Goal: Task Accomplishment & Management: Manage account settings

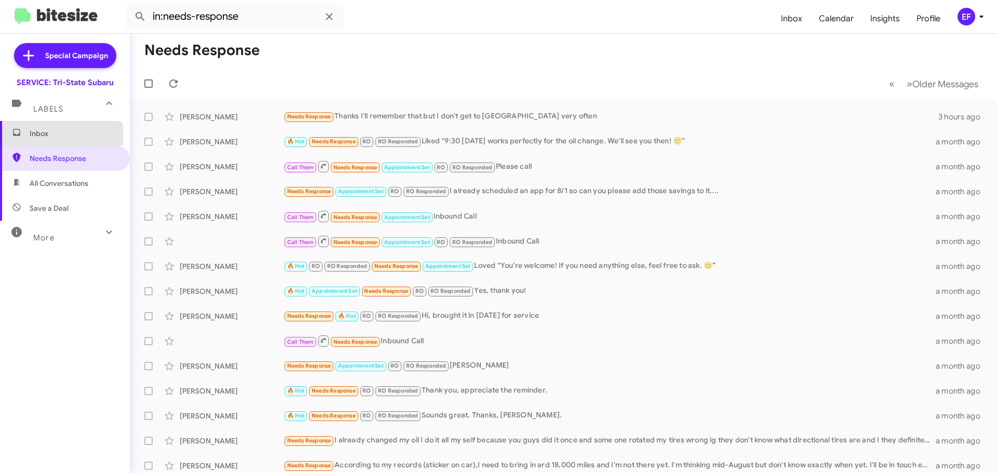
click at [40, 136] on span "Inbox" at bounding box center [74, 133] width 88 height 10
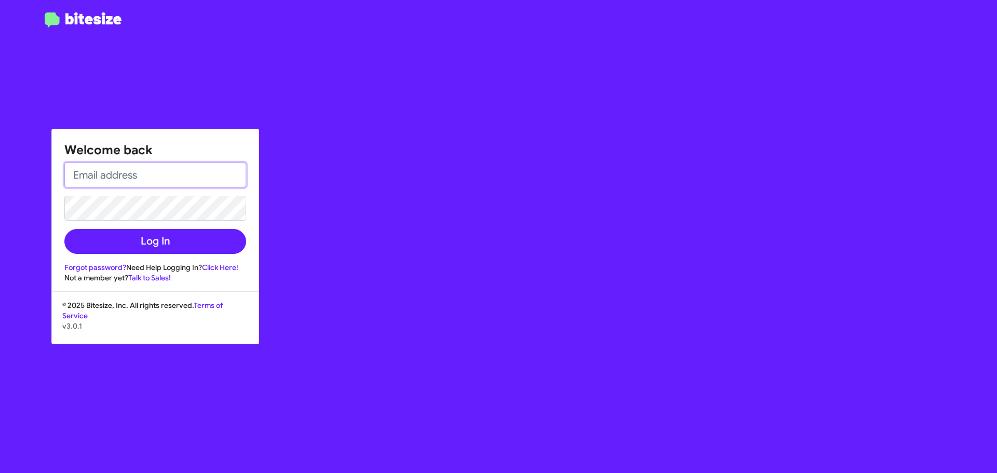
type input "[EMAIL_ADDRESS][DOMAIN_NAME]"
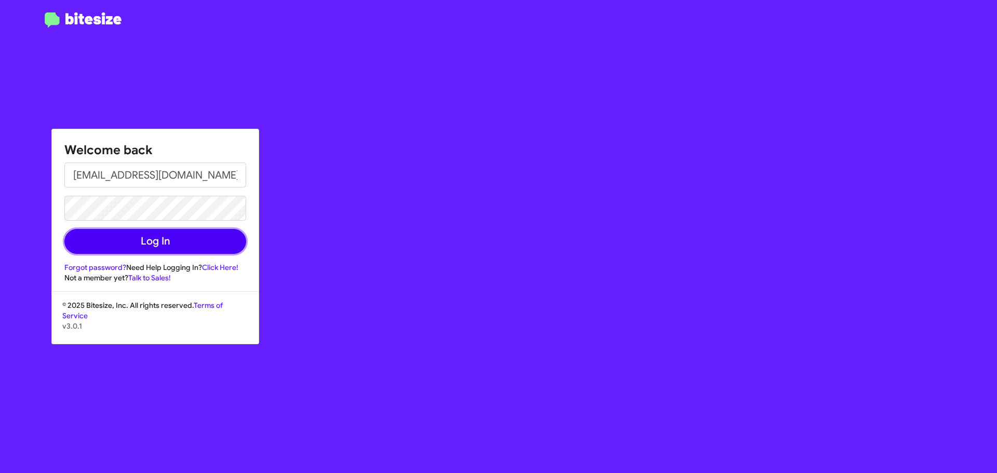
click at [160, 247] on button "Log In" at bounding box center [155, 241] width 182 height 25
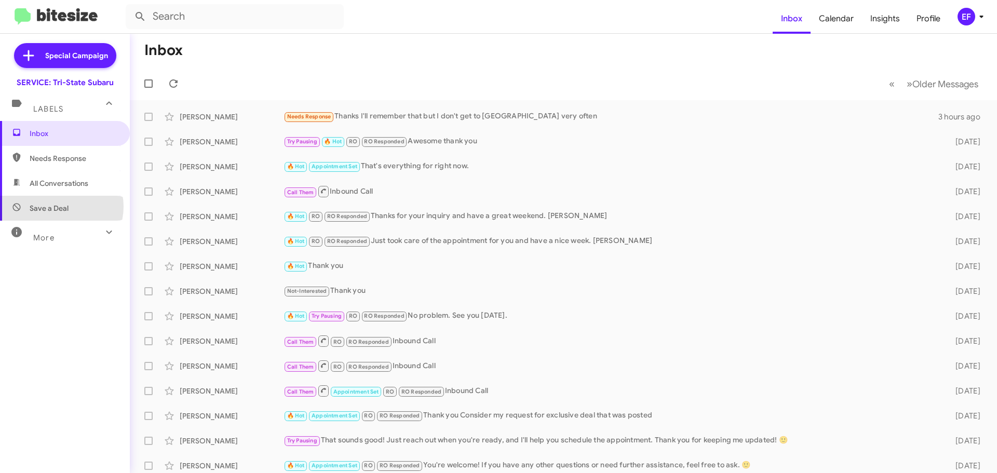
click at [59, 207] on span "Save a Deal" at bounding box center [49, 208] width 39 height 10
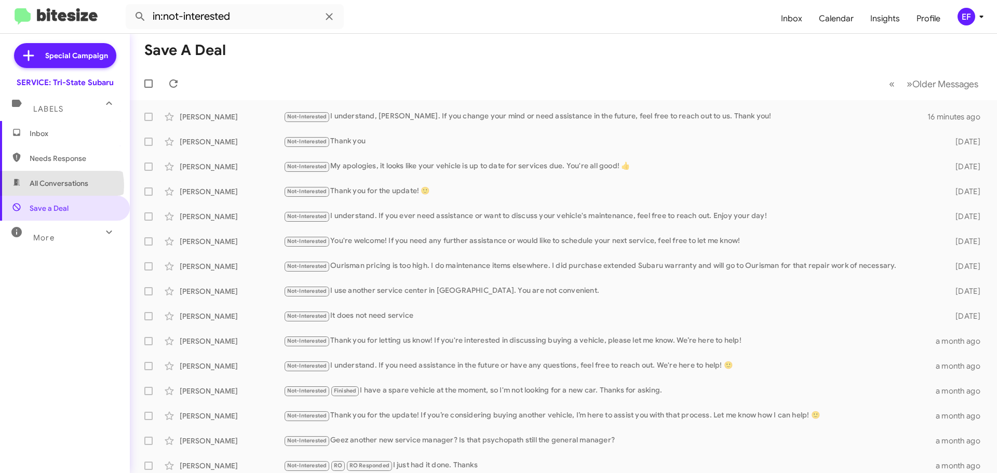
click at [61, 185] on span "All Conversations" at bounding box center [59, 183] width 59 height 10
type input "in:all-conversations"
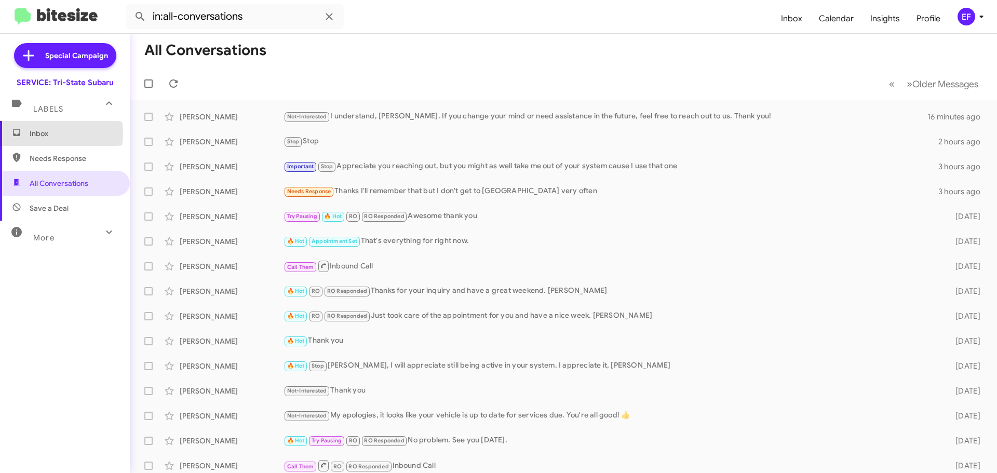
click at [41, 133] on span "Inbox" at bounding box center [74, 133] width 88 height 10
